Goal: Information Seeking & Learning: Understand process/instructions

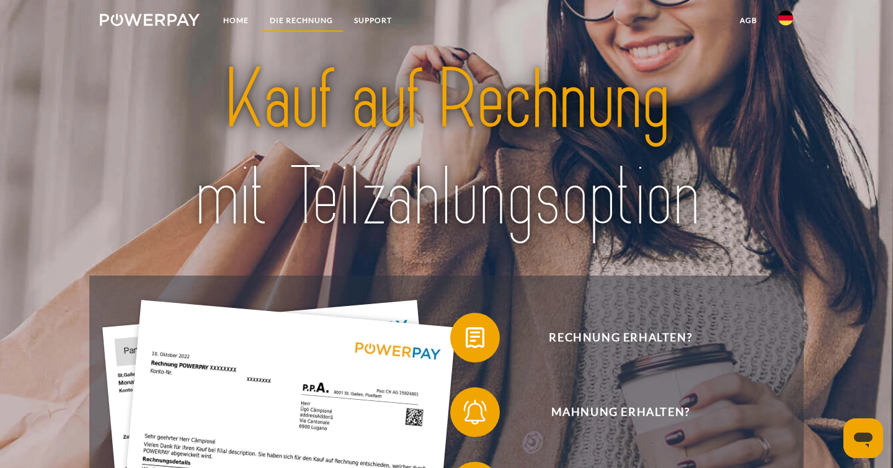
click at [306, 17] on link "DIE RECHNUNG" at bounding box center [301, 20] width 84 height 22
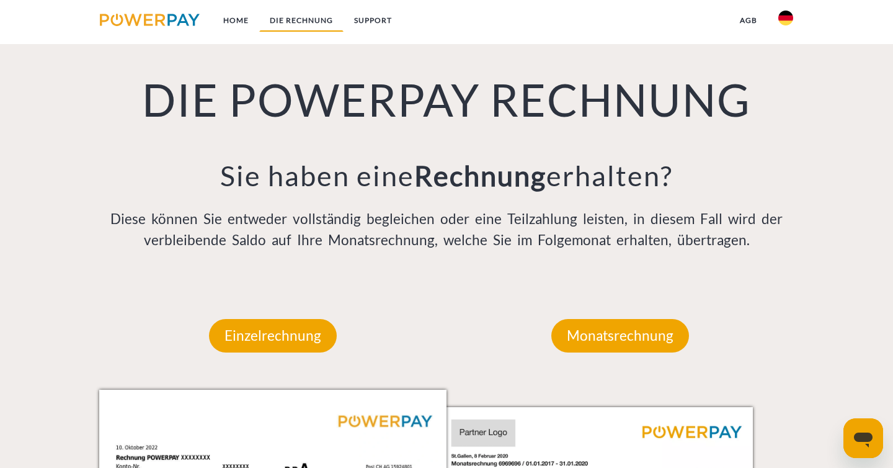
scroll to position [930, 0]
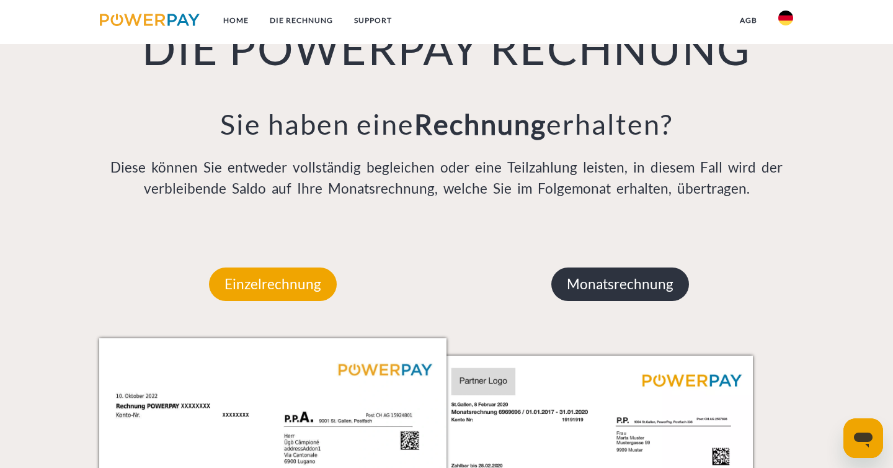
click at [630, 301] on p "Monatsrechnung" at bounding box center [621, 284] width 138 height 34
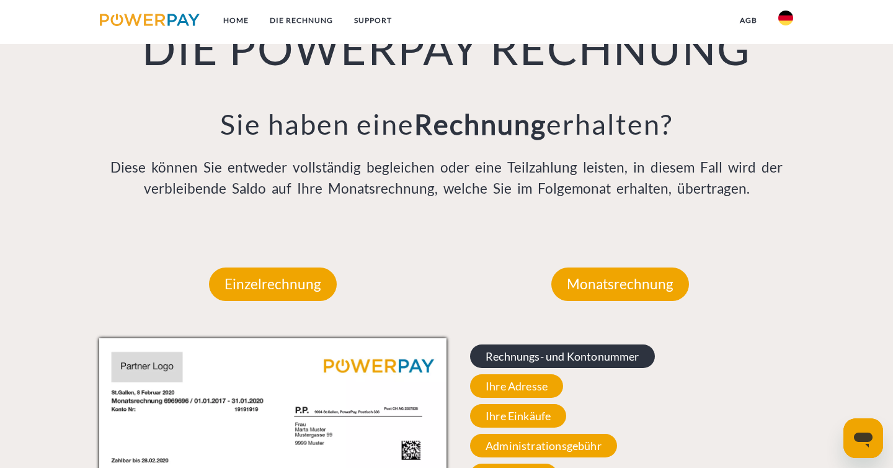
click at [601, 368] on span "Rechnungs- und Kontonummer" at bounding box center [562, 356] width 185 height 24
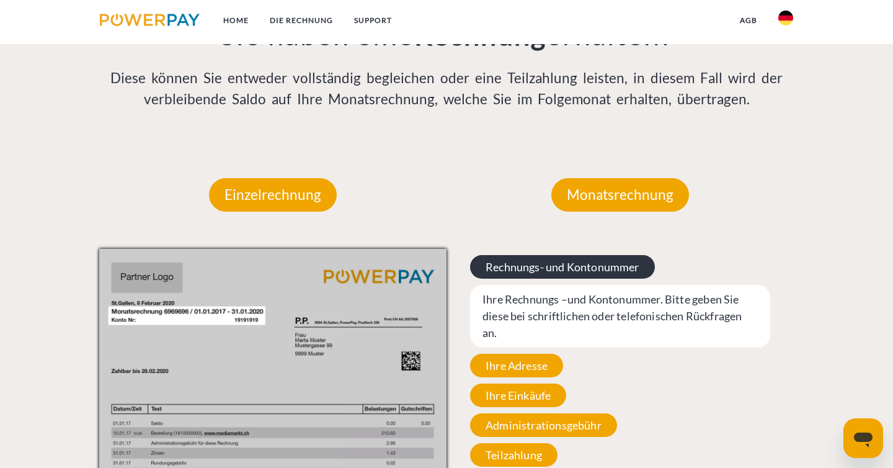
scroll to position [1021, 0]
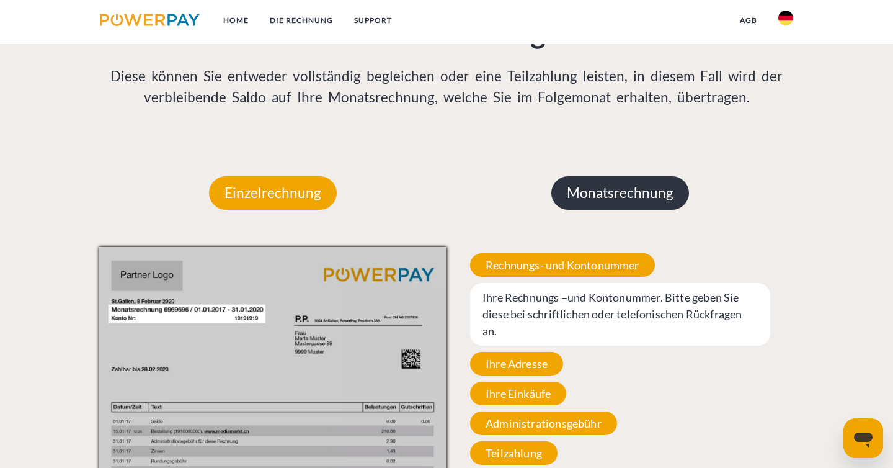
click at [616, 210] on p "Monatsrechnung" at bounding box center [621, 193] width 138 height 34
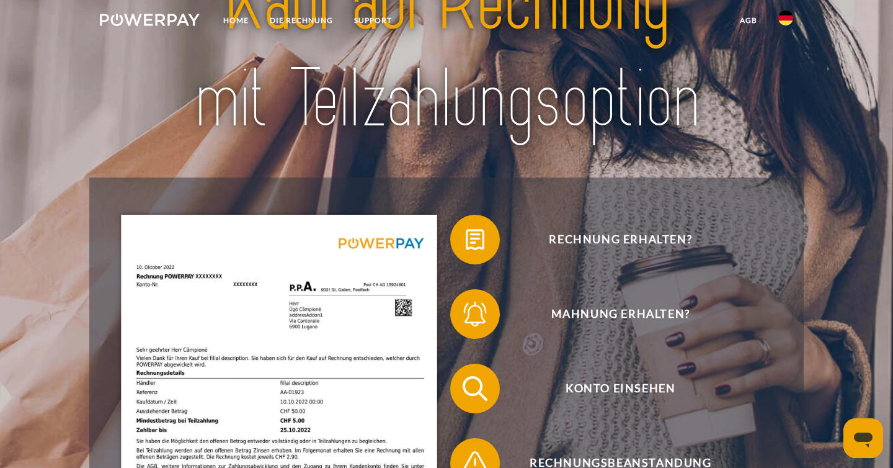
scroll to position [0, 0]
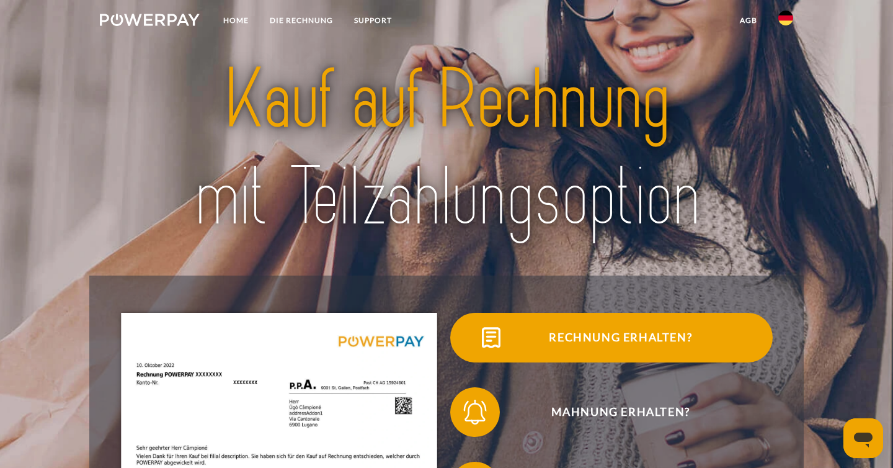
click at [606, 318] on span "Rechnung erhalten?" at bounding box center [621, 338] width 304 height 50
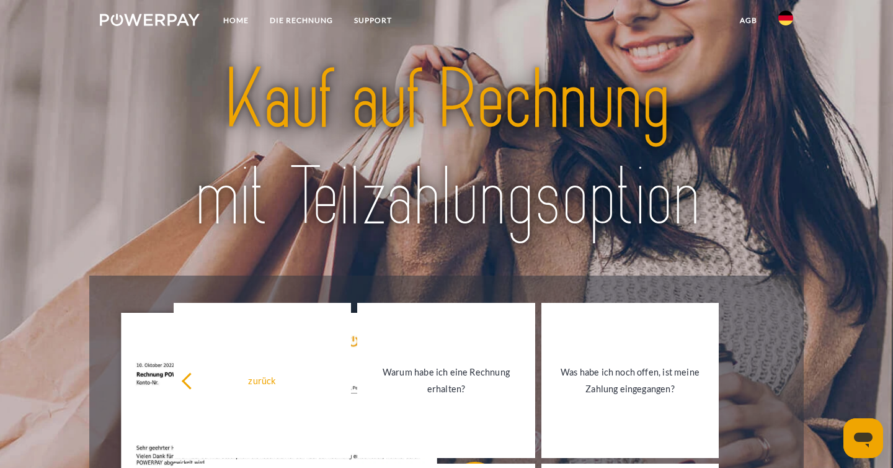
click at [639, 181] on img at bounding box center [446, 149] width 625 height 204
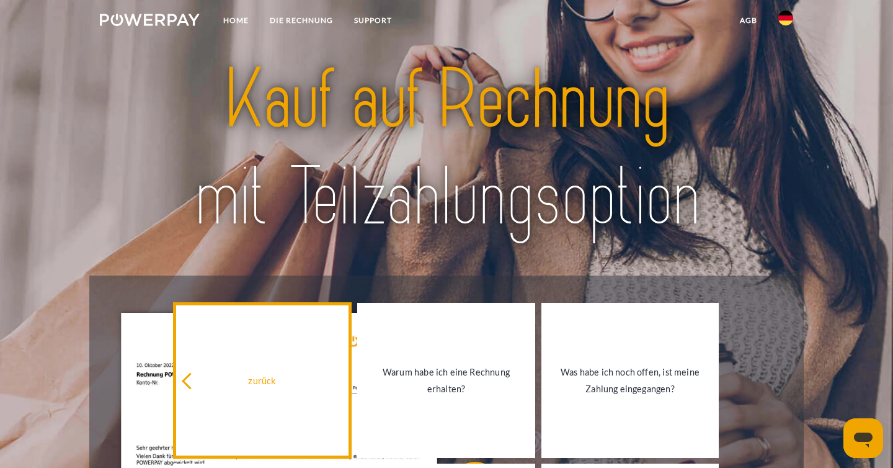
click at [190, 374] on icon at bounding box center [190, 381] width 17 height 17
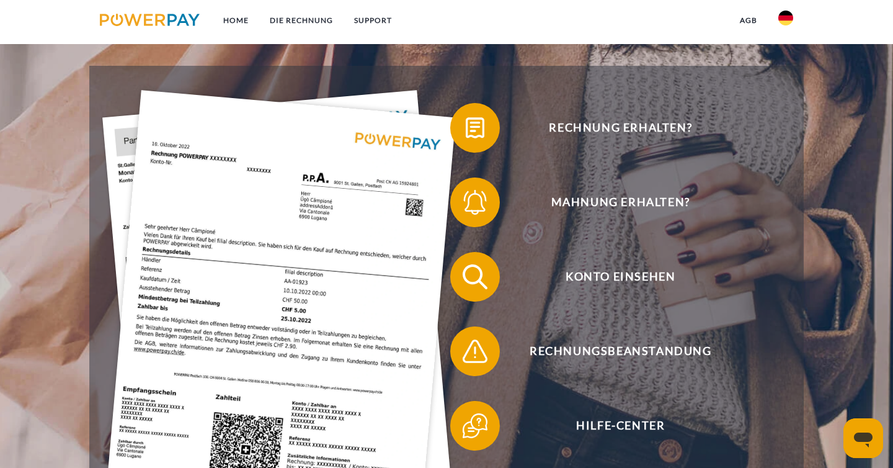
scroll to position [210, 0]
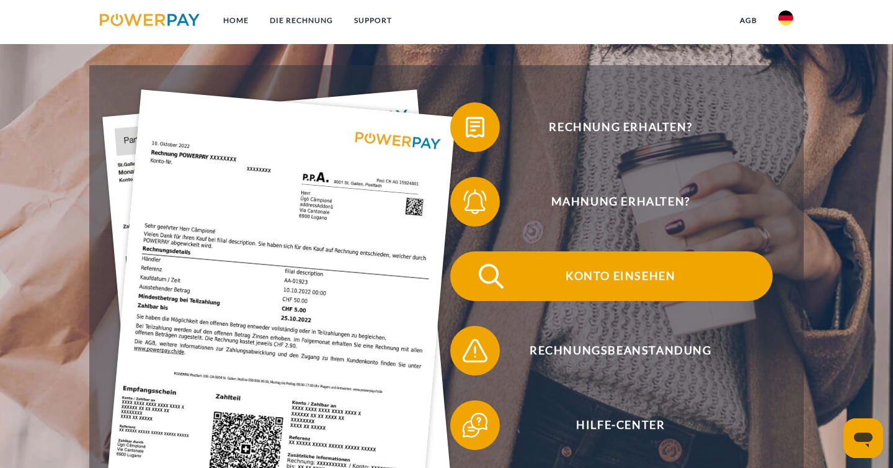
click at [657, 293] on span "Konto einsehen" at bounding box center [621, 276] width 304 height 50
